Goal: Find specific page/section: Find specific page/section

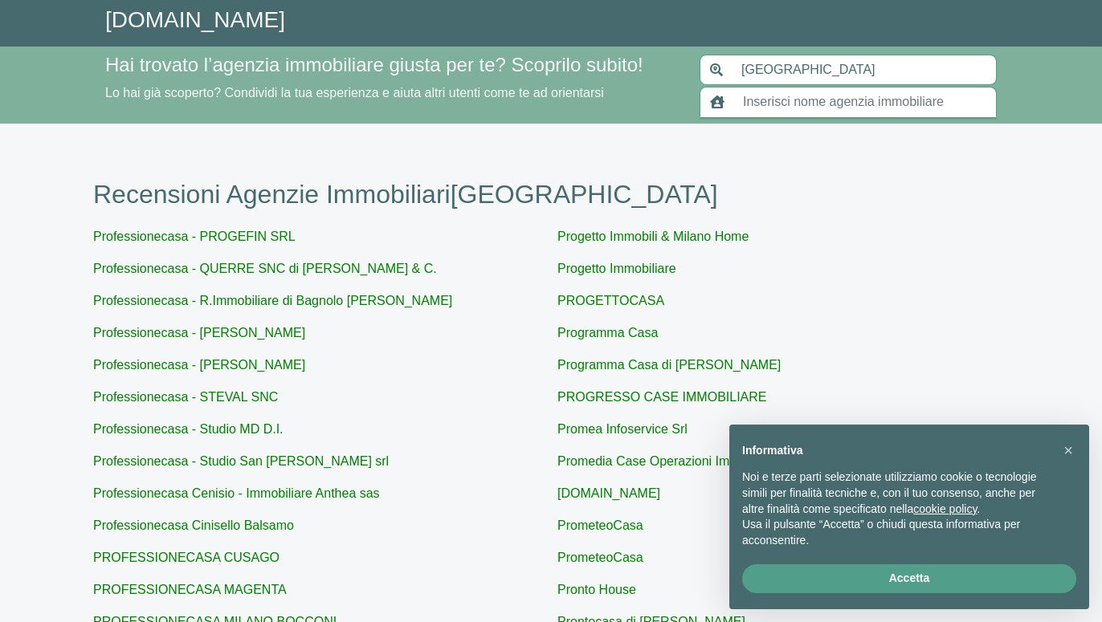
click at [823, 99] on input "text" at bounding box center [864, 102] width 263 height 31
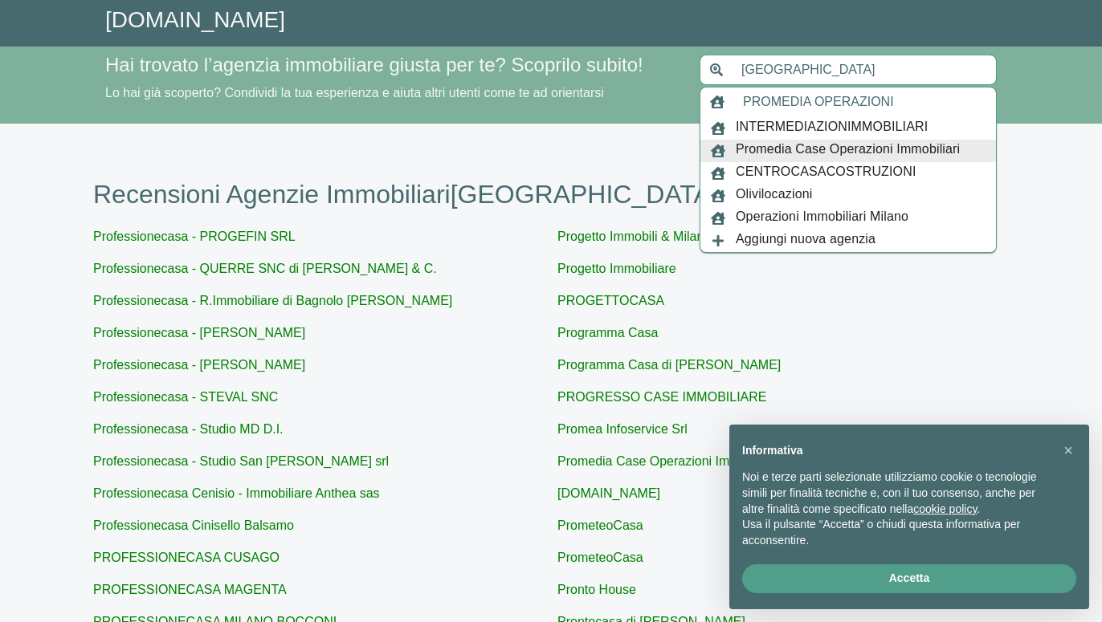
click at [864, 153] on span "Promedia Case Operazioni Immobiliari" at bounding box center [848, 151] width 224 height 22
type input "Promedia Case Operazioni Immobiliari"
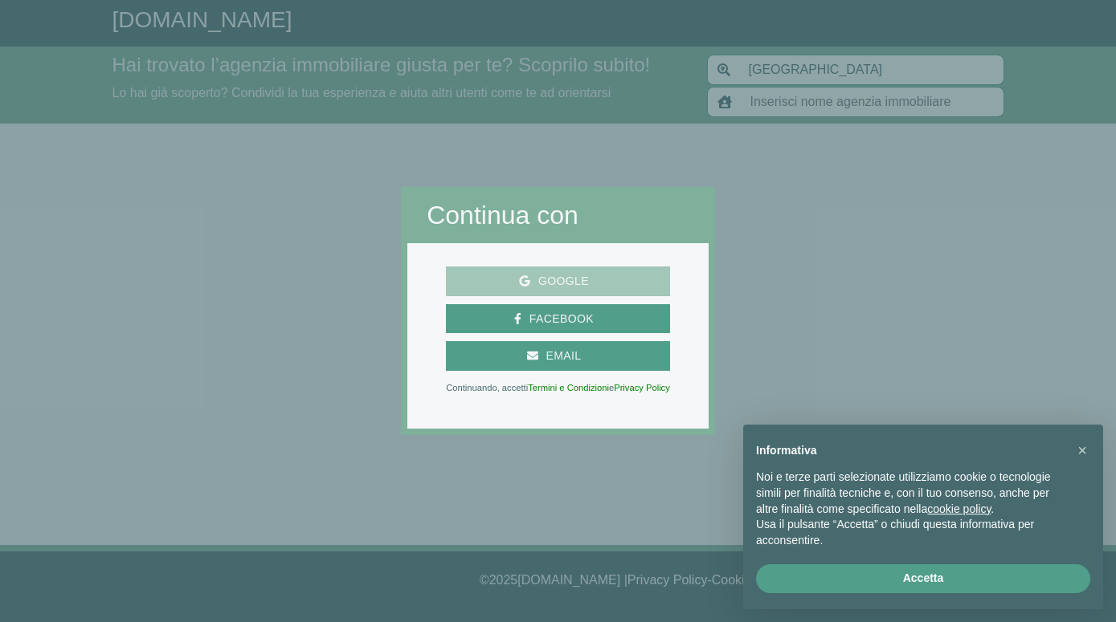
click at [582, 280] on span "Google" at bounding box center [563, 281] width 67 height 20
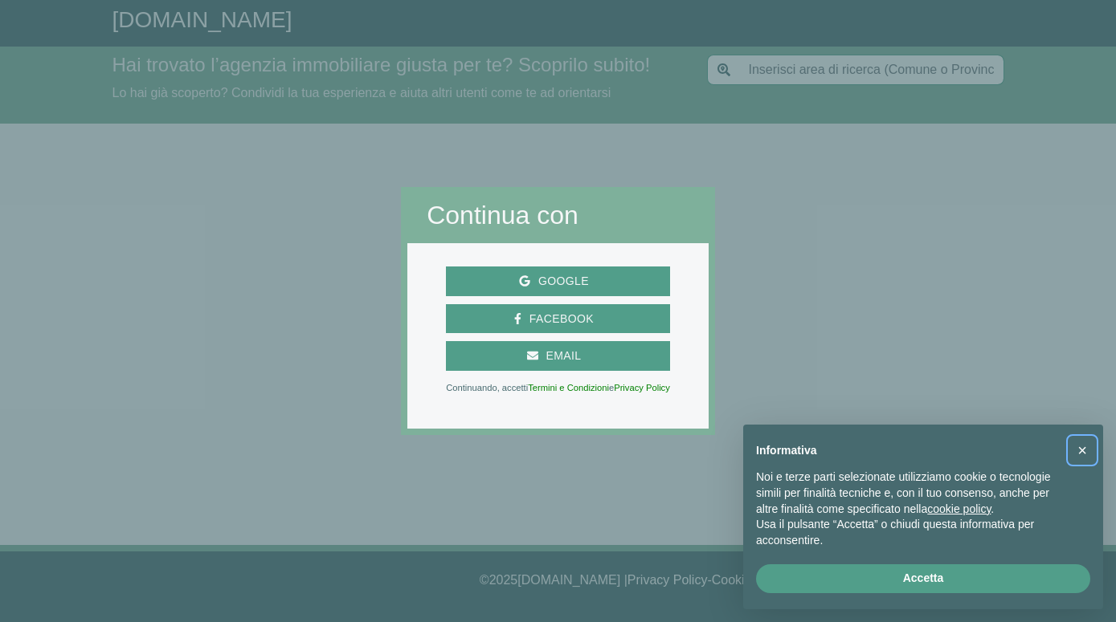
click at [1081, 454] on span "×" at bounding box center [1082, 451] width 10 height 18
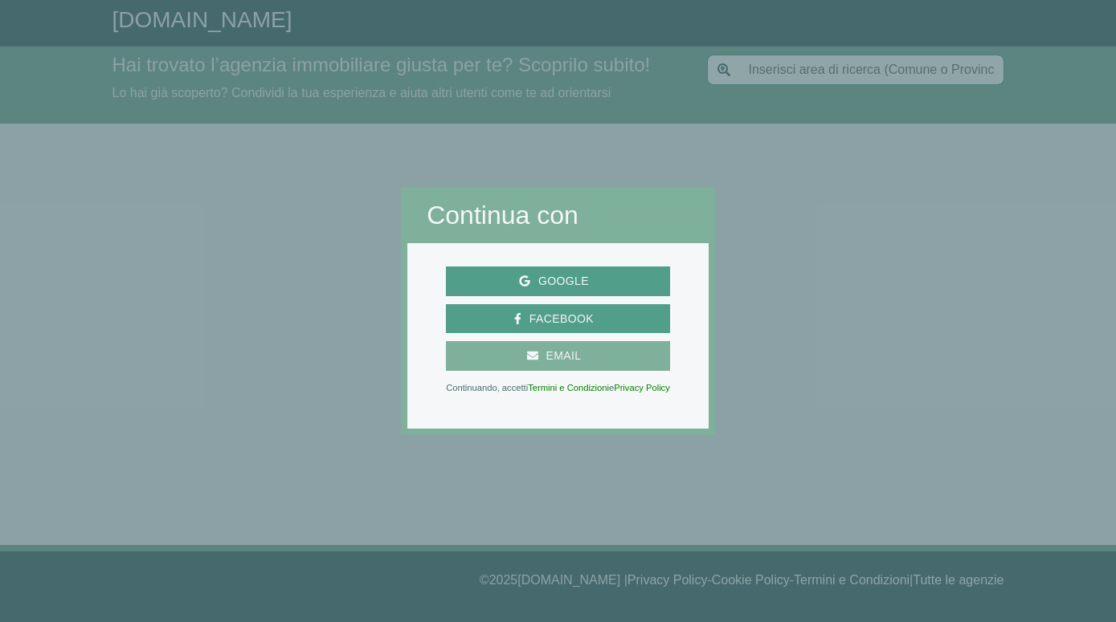
click at [584, 357] on span "Email" at bounding box center [563, 356] width 51 height 20
